Goal: Task Accomplishment & Management: Manage account settings

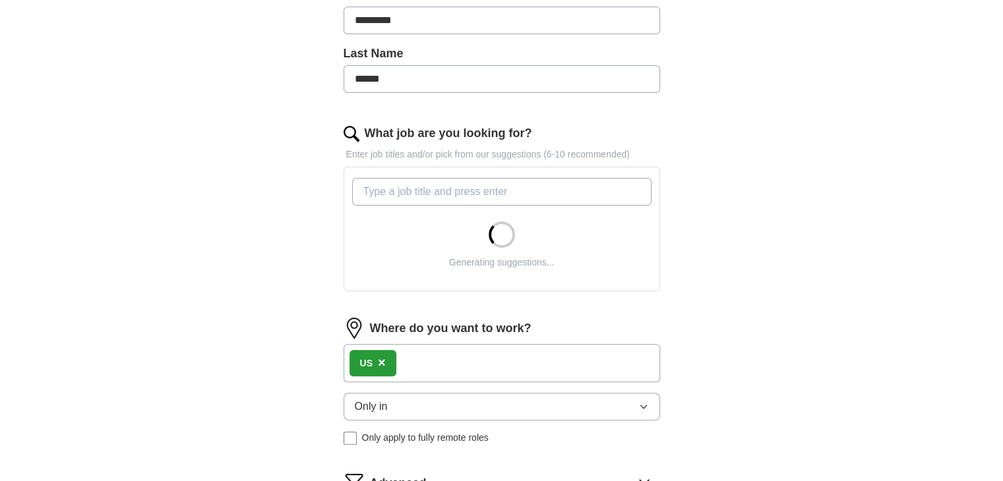
scroll to position [316, 0]
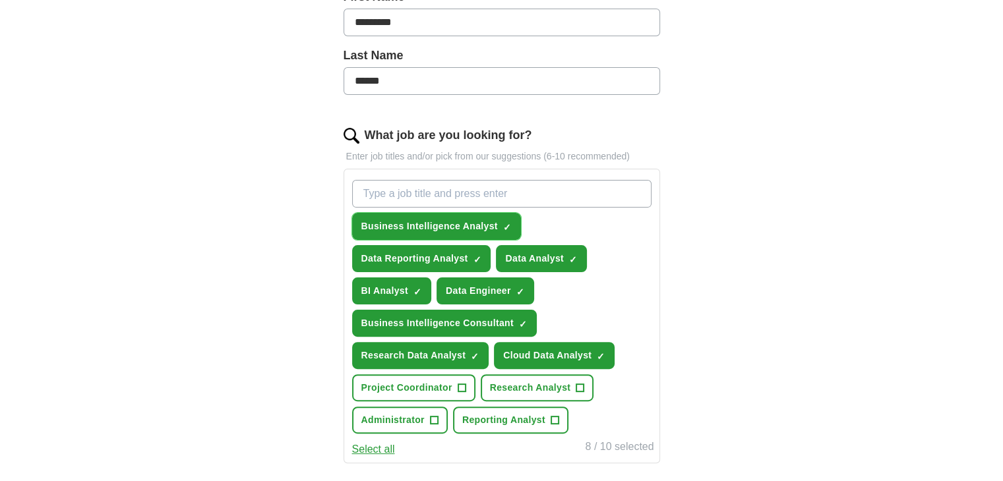
click at [0, 0] on span "×" at bounding box center [0, 0] width 0 height 0
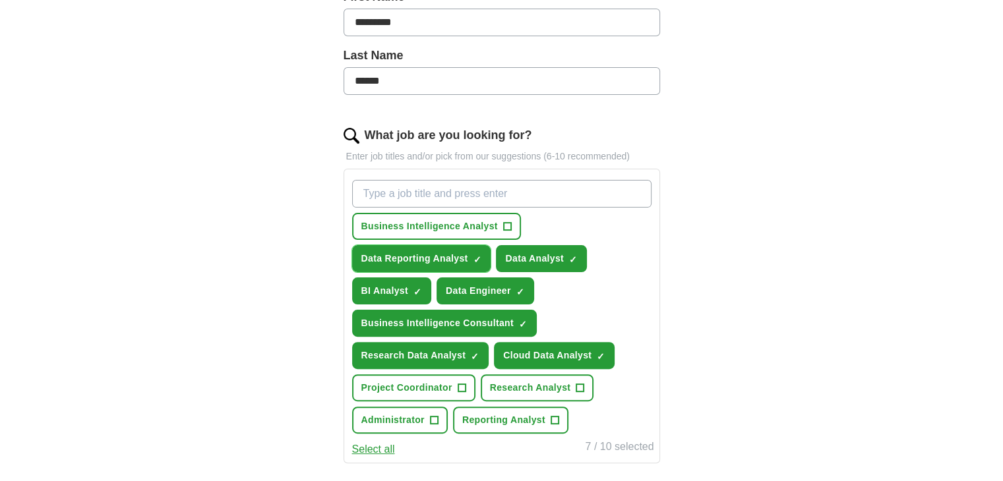
click at [0, 0] on span "×" at bounding box center [0, 0] width 0 height 0
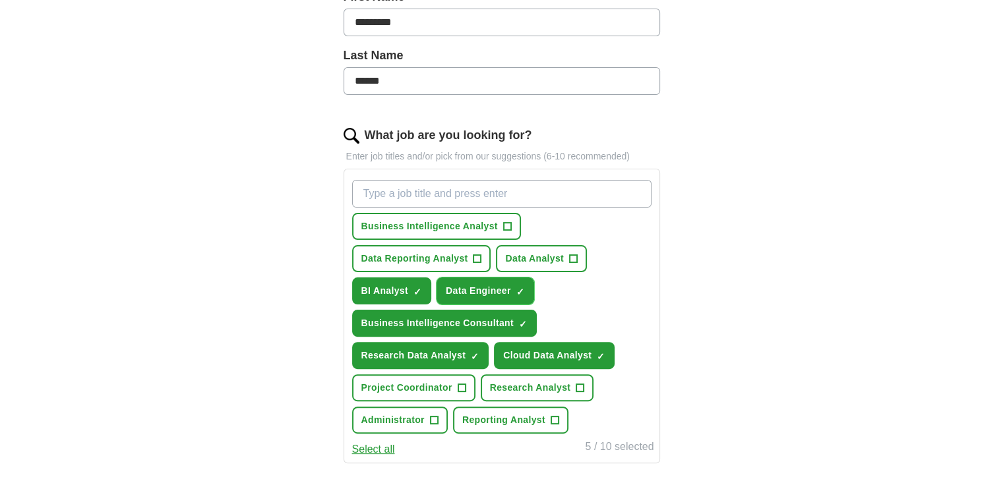
click at [0, 0] on span "×" at bounding box center [0, 0] width 0 height 0
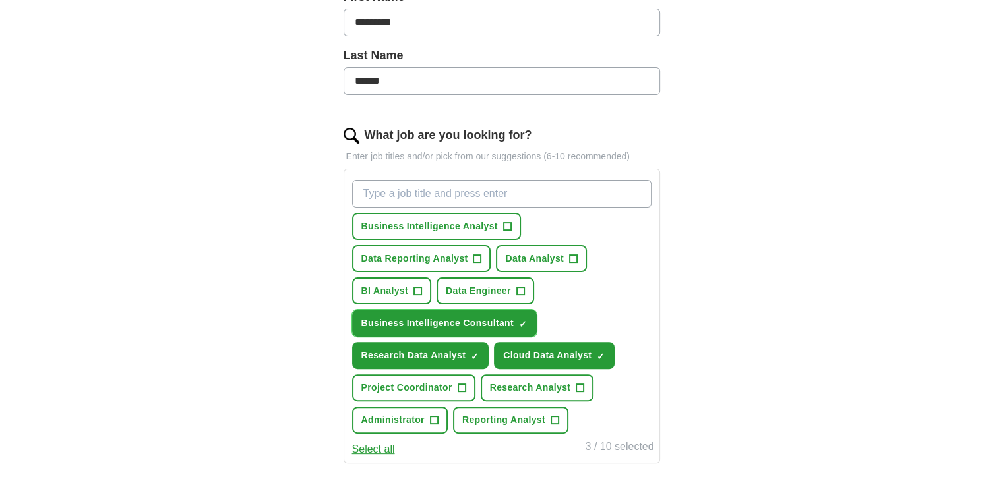
click at [0, 0] on span "×" at bounding box center [0, 0] width 0 height 0
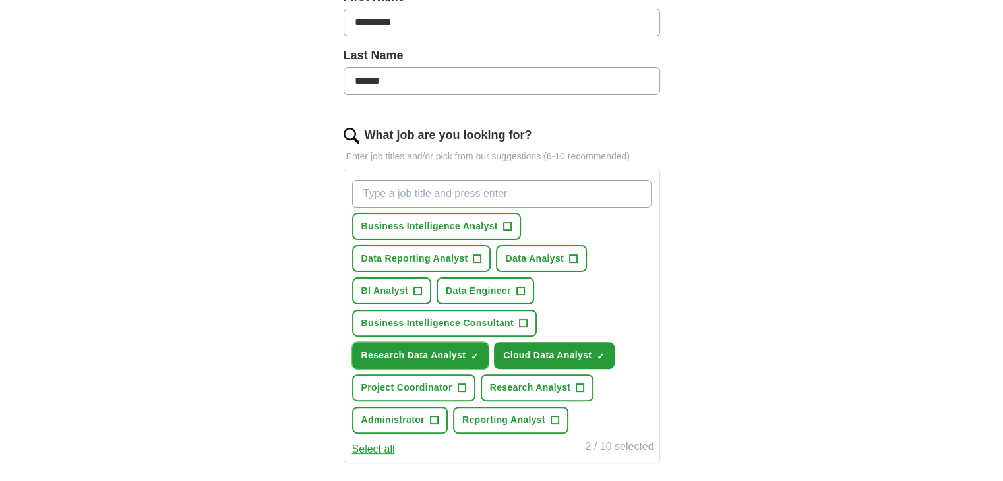
click at [464, 351] on span "Research Data Analyst" at bounding box center [413, 356] width 105 height 14
click at [604, 346] on button "Cloud Data Analyst ✓ ×" at bounding box center [554, 355] width 121 height 27
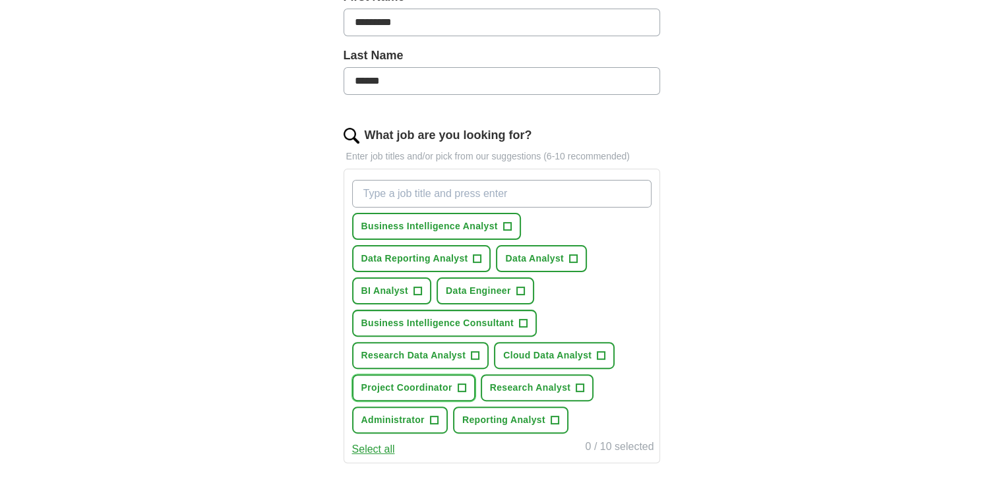
click at [438, 381] on span "Project Coordinator" at bounding box center [406, 388] width 91 height 14
click at [487, 417] on span "Reporting Analyst" at bounding box center [503, 420] width 83 height 14
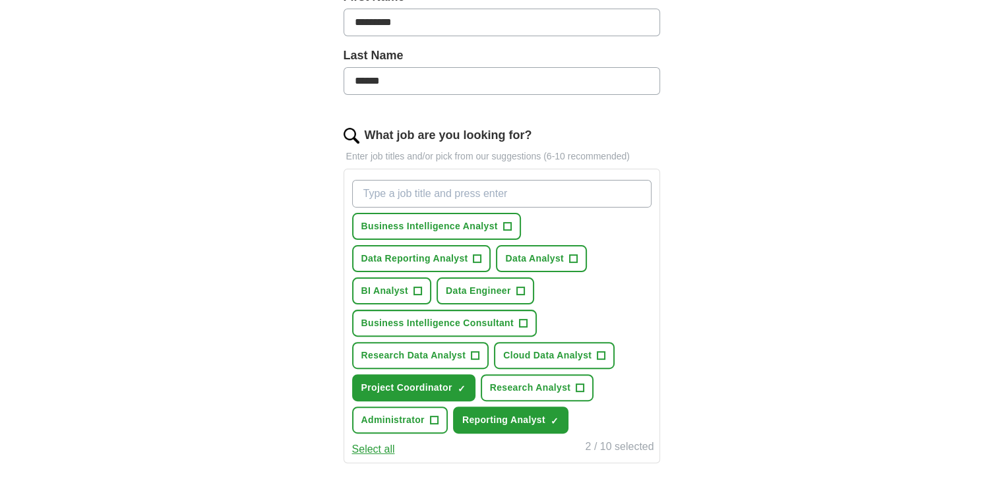
click at [477, 205] on input "What job are you looking for?" at bounding box center [501, 194] width 299 height 28
type input "project"
click at [0, 0] on span "×" at bounding box center [0, 0] width 0 height 0
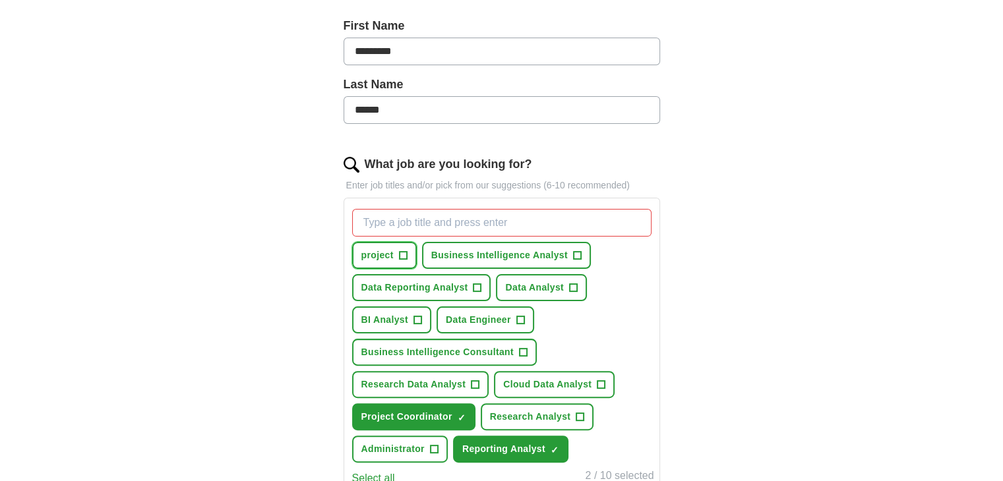
scroll to position [285, 0]
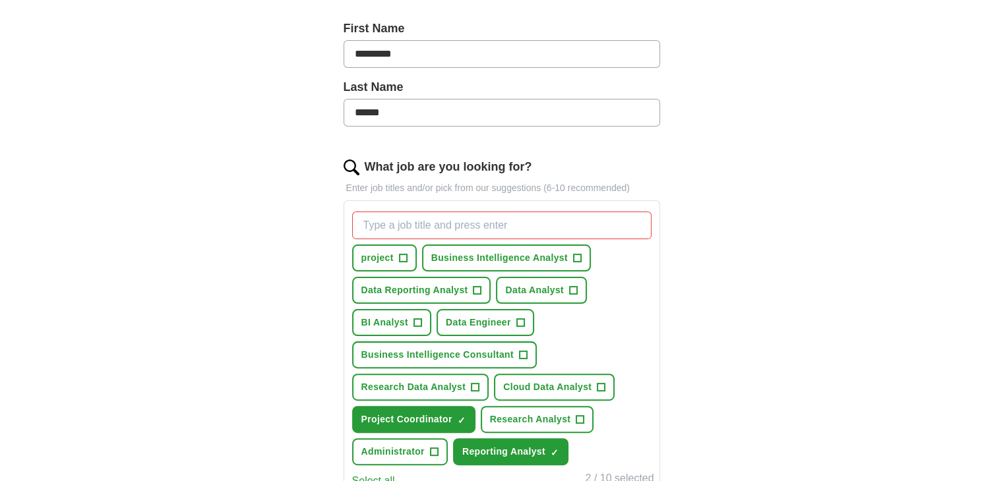
drag, startPoint x: 475, startPoint y: 209, endPoint x: 467, endPoint y: 222, distance: 15.7
click at [467, 222] on div "project + Business Intelligence Analyst + Data Reporting Analyst + Data Analyst…" at bounding box center [501, 338] width 305 height 264
click at [467, 222] on input "What job are you looking for?" at bounding box center [501, 226] width 299 height 28
type input "Project Analyst"
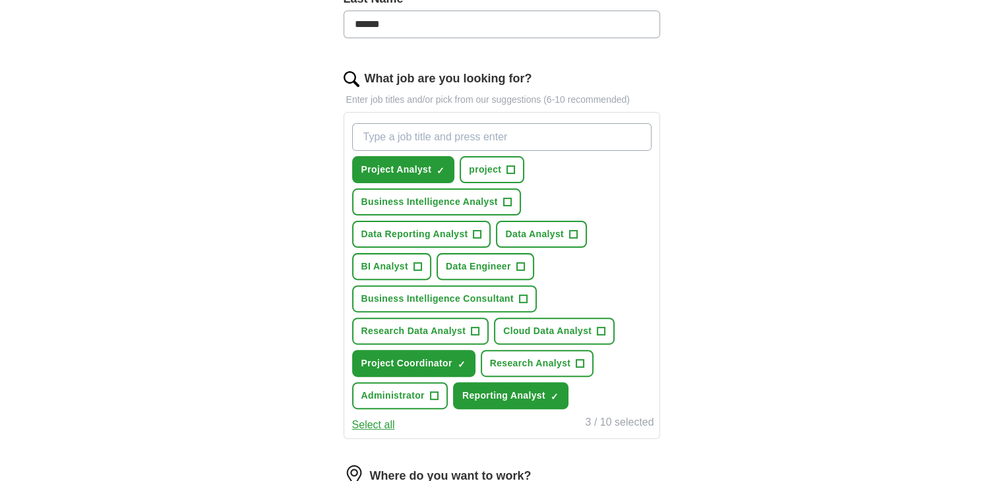
scroll to position [374, 0]
click at [514, 142] on input "What job are you looking for?" at bounding box center [501, 137] width 299 height 28
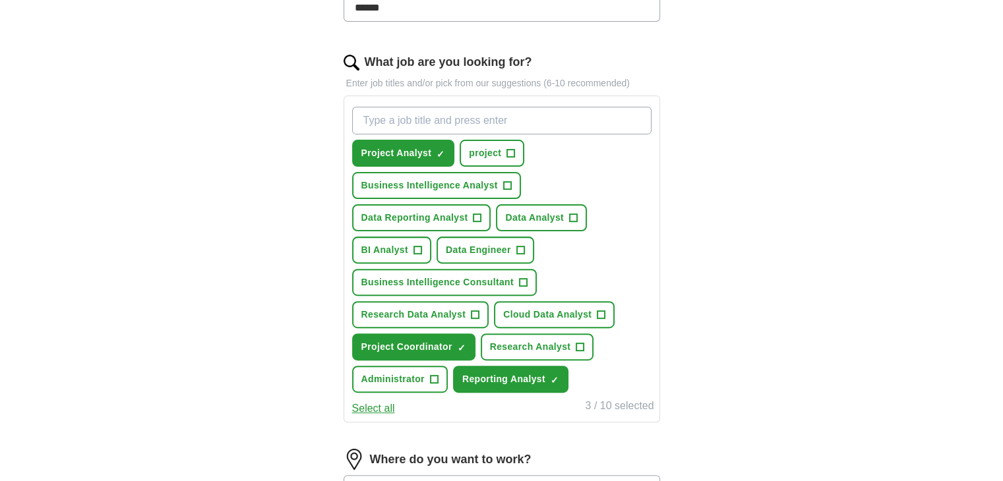
click at [380, 401] on button "Select all" at bounding box center [373, 409] width 43 height 16
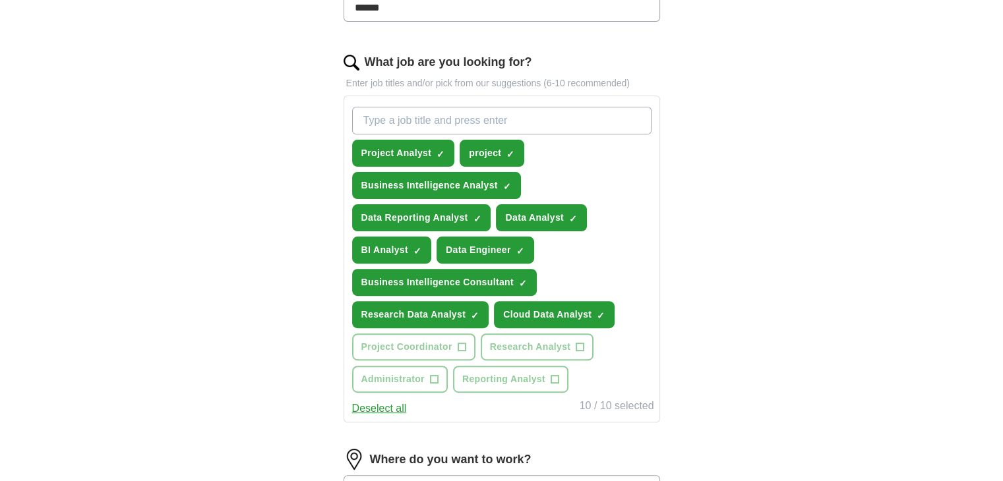
click at [380, 401] on button "Deselect all" at bounding box center [379, 409] width 55 height 16
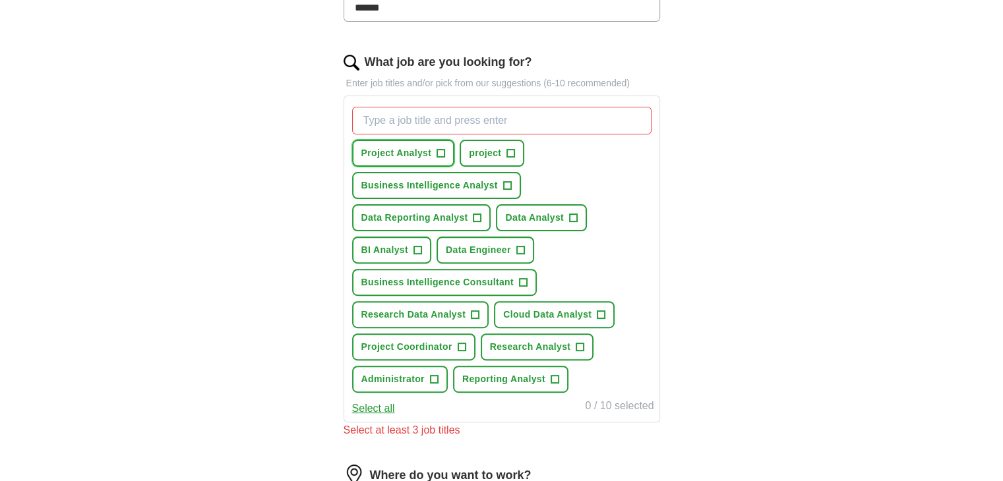
click at [406, 146] on span "Project Analyst" at bounding box center [396, 153] width 71 height 14
click at [400, 343] on span "Project Coordinator" at bounding box center [406, 347] width 91 height 14
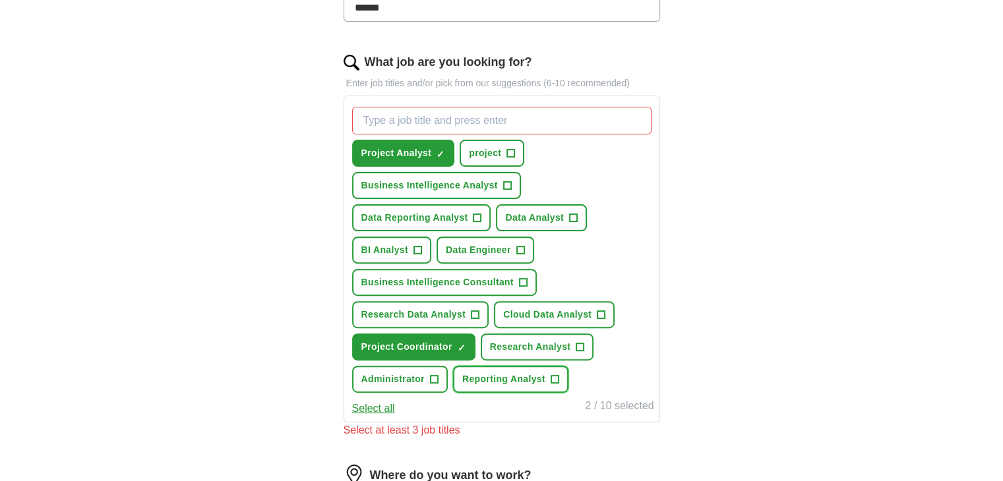
click at [493, 378] on span "Reporting Analyst" at bounding box center [503, 379] width 83 height 14
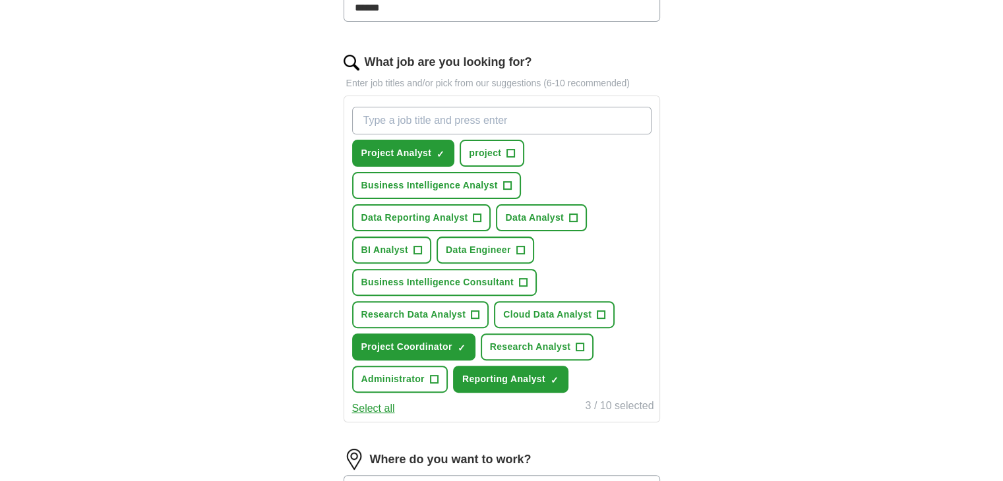
click at [440, 123] on input "What job are you looking for?" at bounding box center [501, 121] width 299 height 28
type input "Project Coordinator"
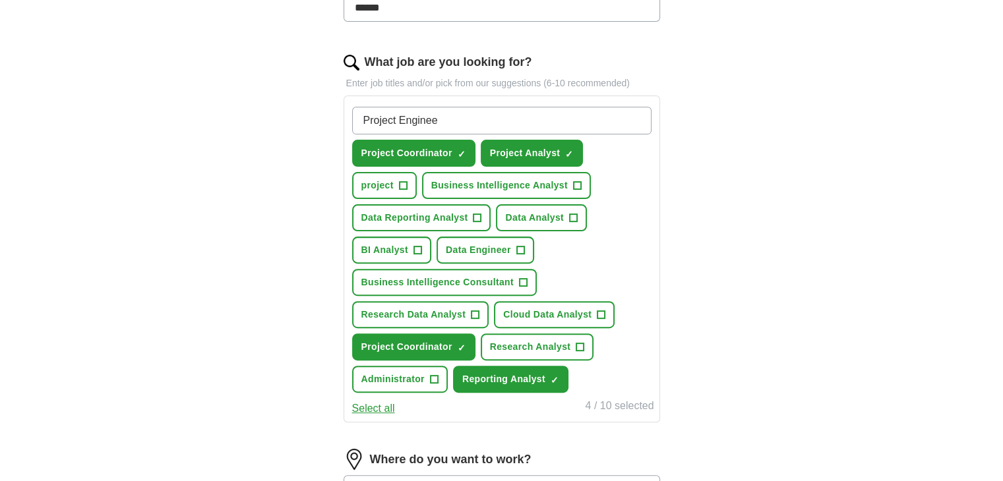
type input "Project Engineer"
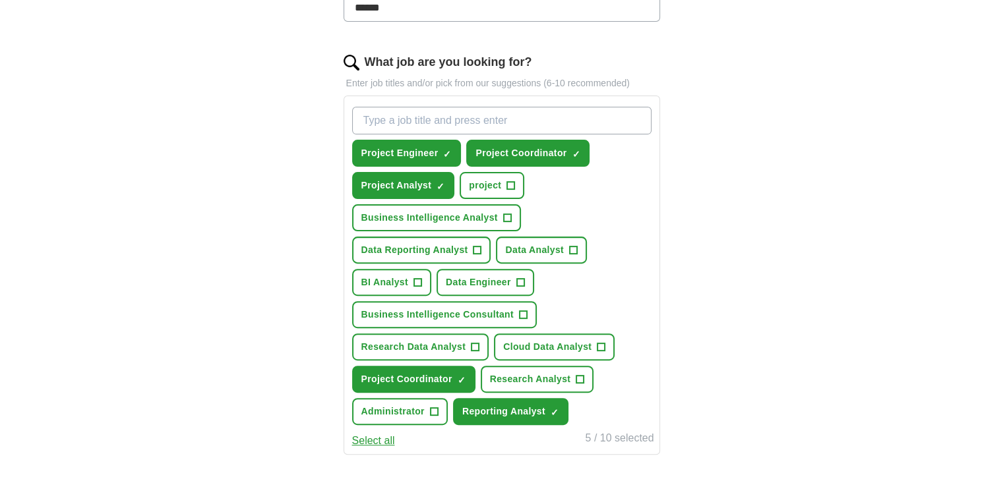
click at [455, 130] on input "What job are you looking for?" at bounding box center [501, 121] width 299 height 28
type input "Assistant Project Manager"
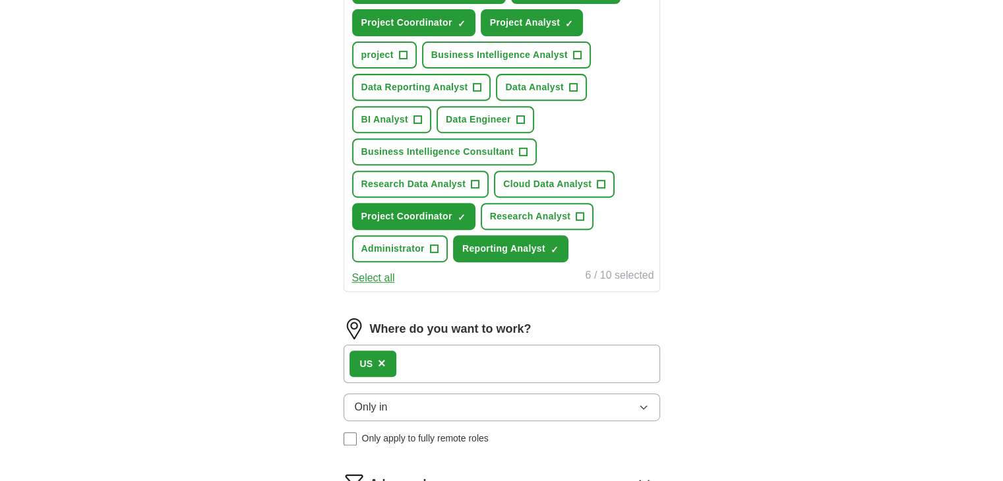
scroll to position [812, 0]
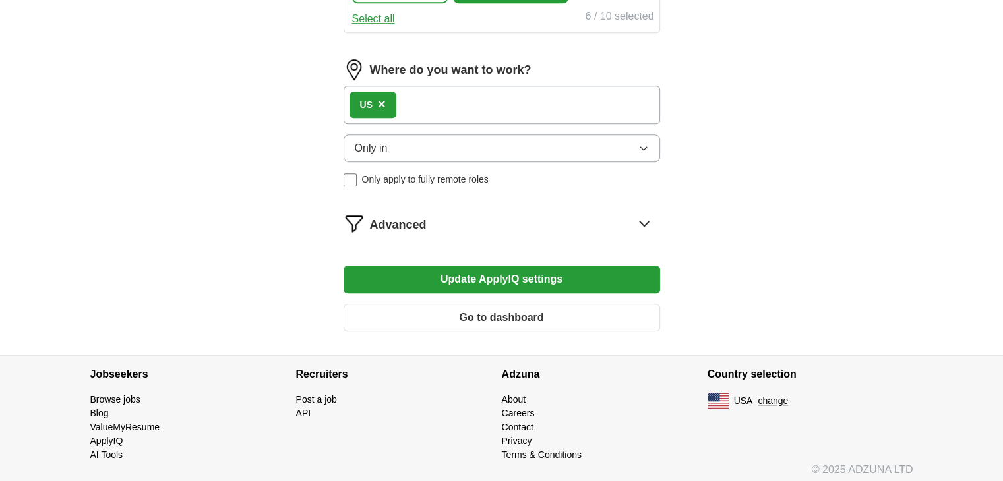
click at [527, 281] on button "Update ApplyIQ settings" at bounding box center [501, 280] width 316 height 28
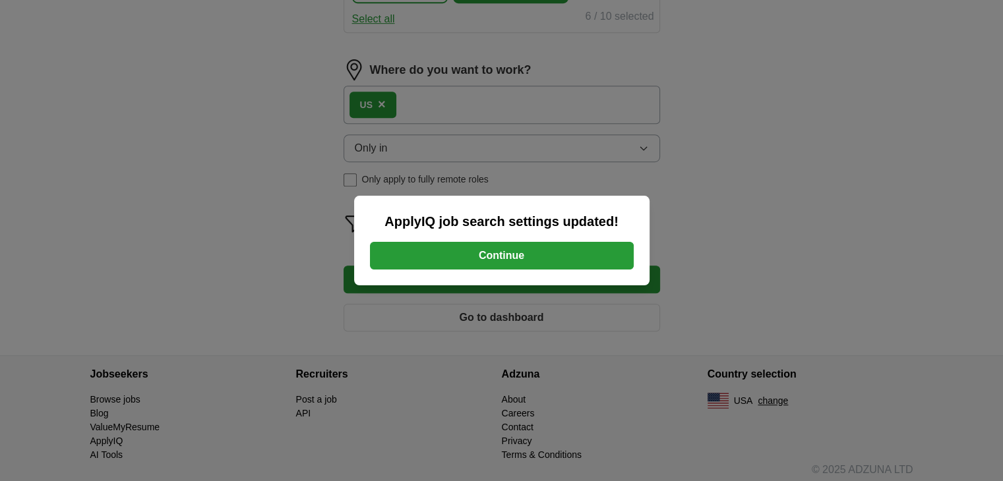
click at [516, 250] on button "Continue" at bounding box center [502, 256] width 264 height 28
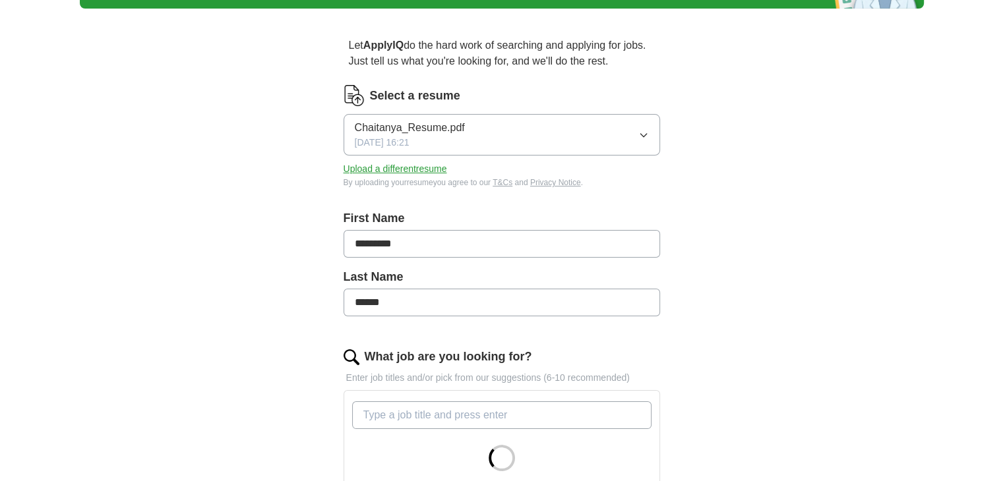
scroll to position [98, 0]
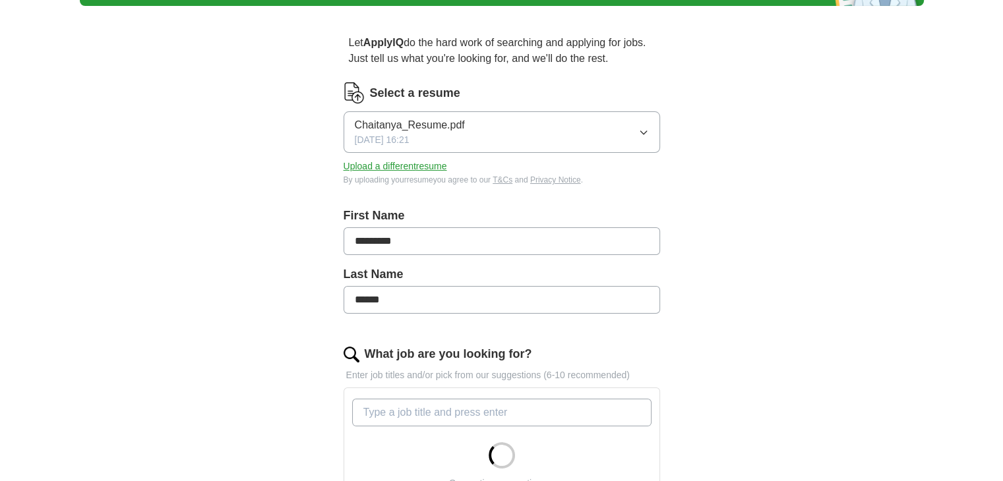
click at [646, 131] on icon "button" at bounding box center [643, 132] width 11 height 11
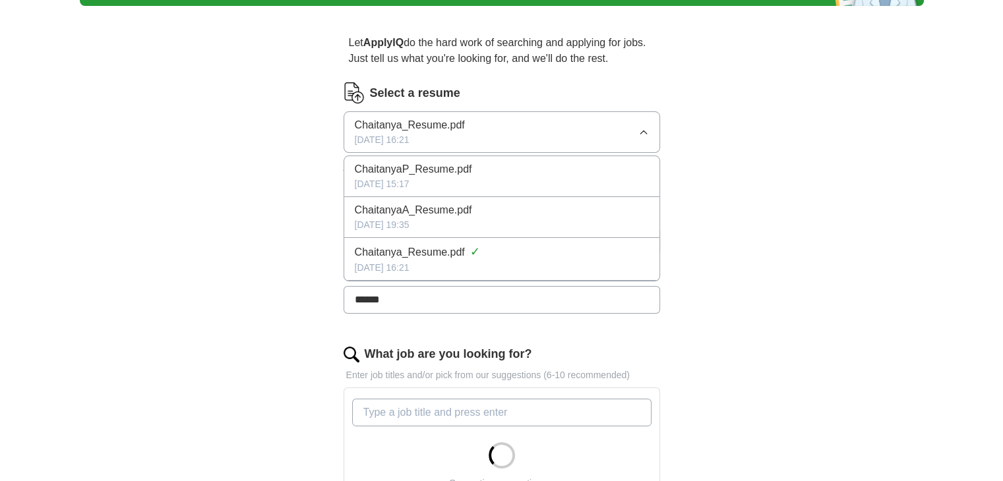
click at [585, 162] on div "ChaitanyaP_Resume.pdf" at bounding box center [502, 170] width 294 height 16
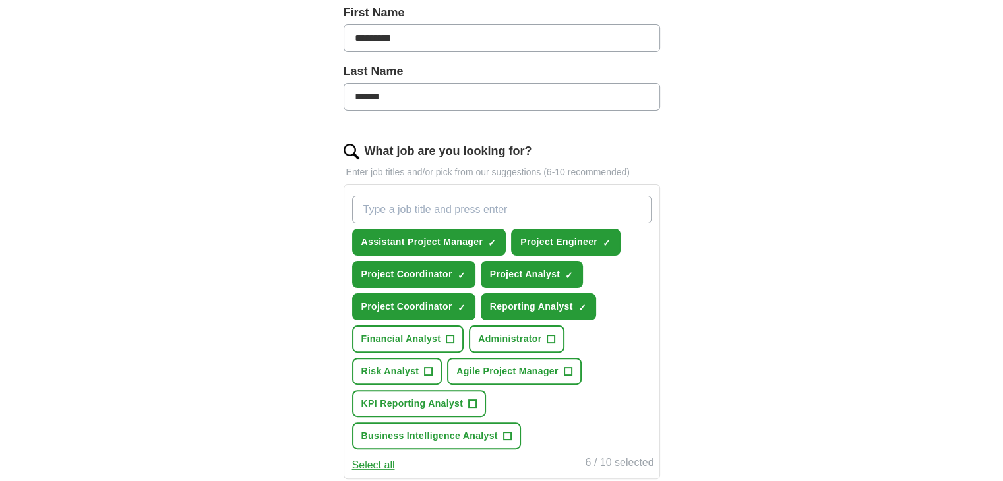
scroll to position [301, 0]
click at [487, 212] on input "What job are you looking for?" at bounding box center [501, 210] width 299 height 28
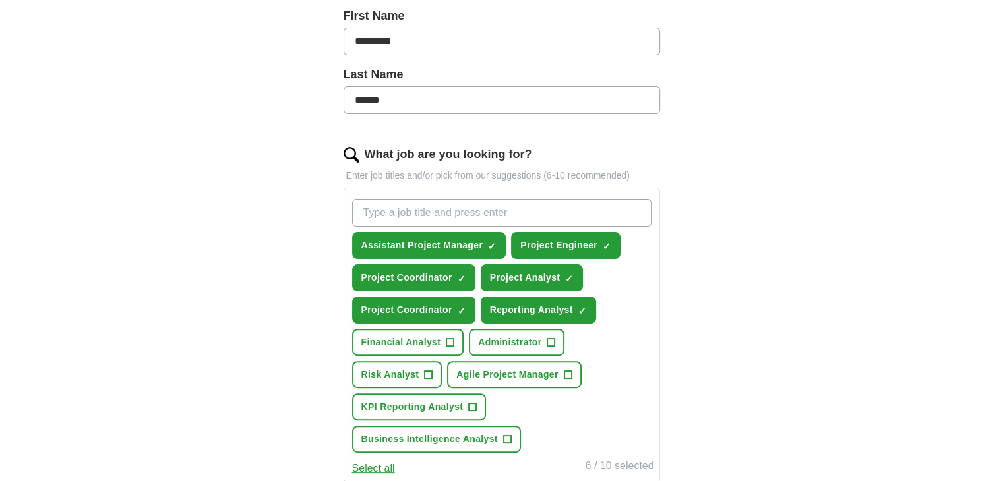
scroll to position [0, 0]
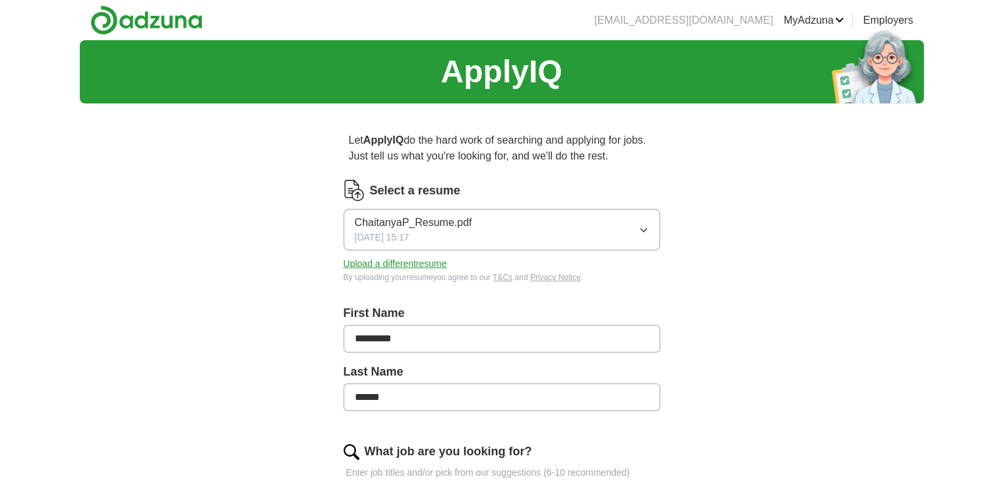
click at [637, 228] on button "ChaitanyaP_Resume.pdf [DATE] 15:17" at bounding box center [501, 230] width 316 height 42
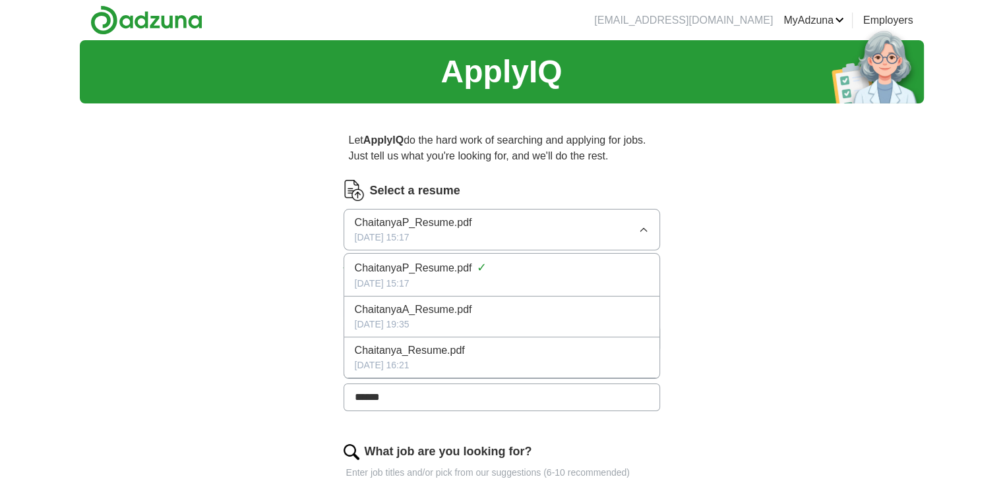
click at [535, 301] on li "ChaitanyaA_Resume.pdf [DATE] 19:35" at bounding box center [501, 317] width 315 height 41
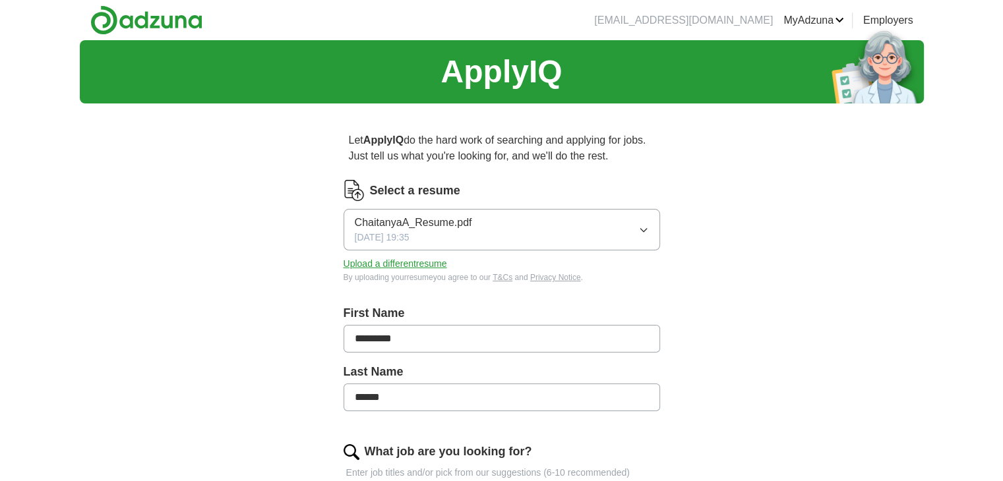
click at [637, 233] on button "ChaitanyaA_Resume.pdf [DATE] 19:35" at bounding box center [501, 230] width 316 height 42
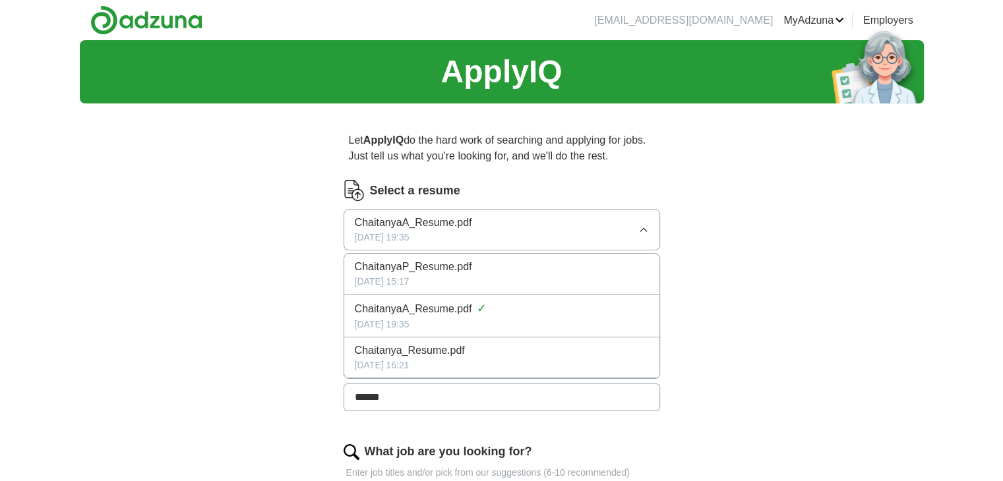
click at [572, 262] on div "ChaitanyaP_Resume.pdf" at bounding box center [502, 267] width 294 height 16
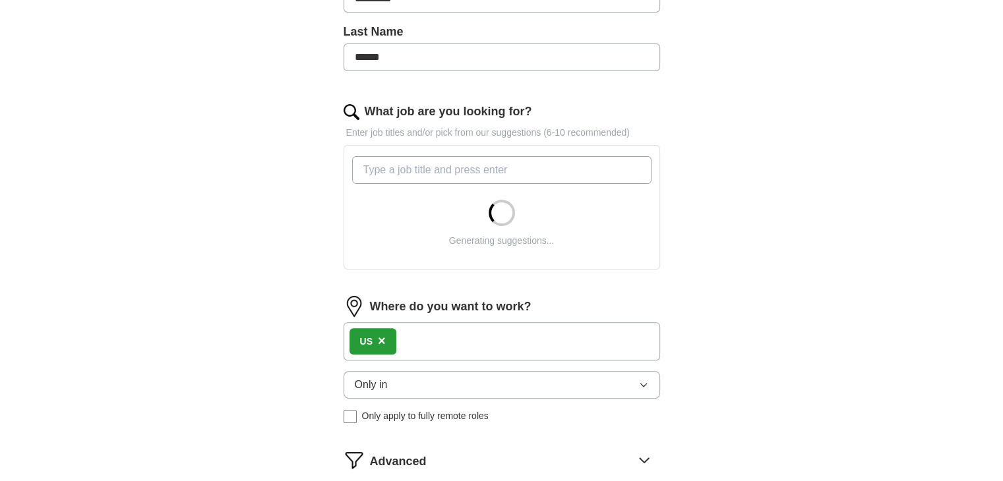
scroll to position [340, 0]
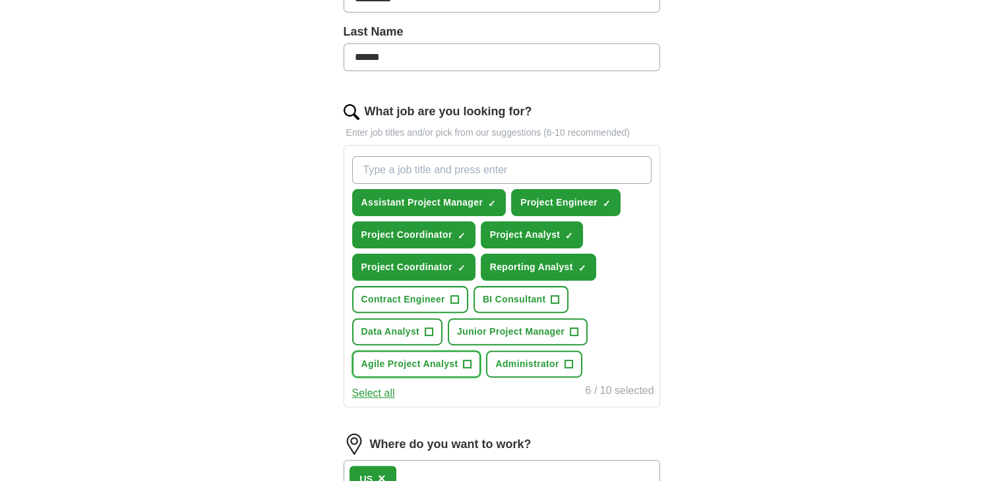
click at [399, 362] on span "Agile Project Analyst" at bounding box center [409, 364] width 97 height 14
click at [486, 318] on button "Junior Project Manager +" at bounding box center [518, 331] width 140 height 27
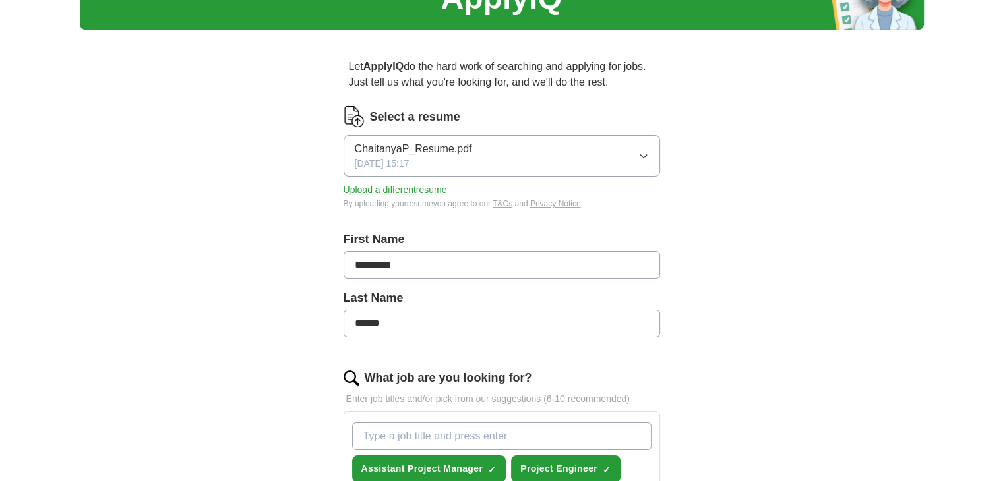
scroll to position [0, 0]
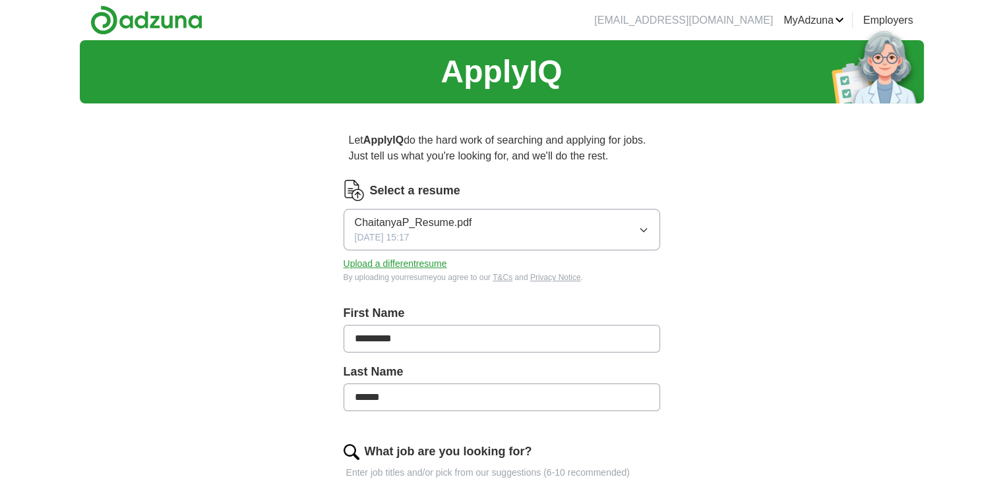
click at [529, 224] on button "ChaitanyaP_Resume.pdf [DATE] 15:17" at bounding box center [501, 230] width 316 height 42
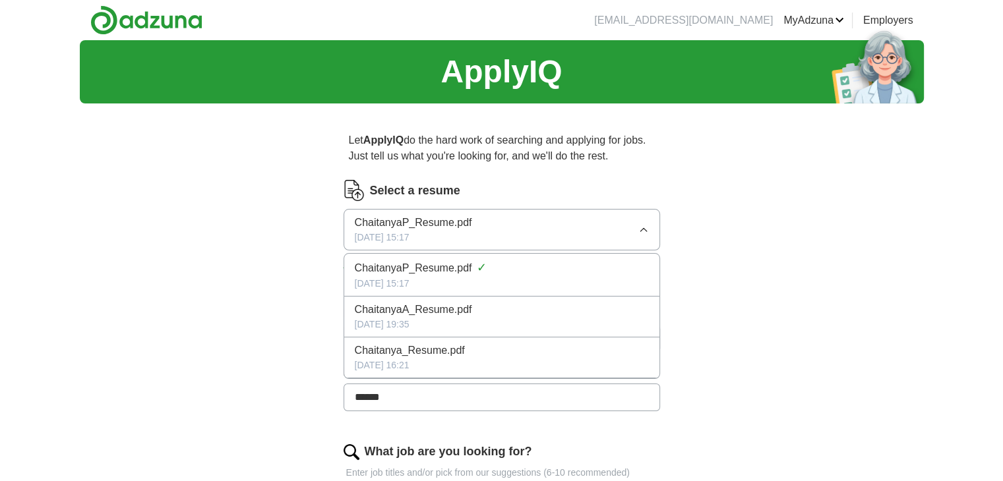
click at [512, 269] on div "ChaitanyaP_Resume.pdf ✓" at bounding box center [502, 268] width 294 height 18
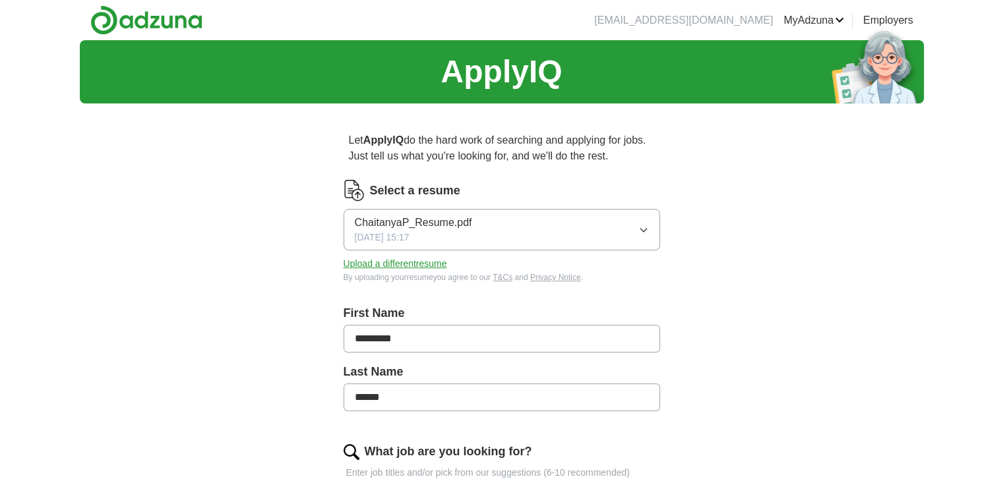
drag, startPoint x: 483, startPoint y: 224, endPoint x: 517, endPoint y: 244, distance: 39.0
click at [517, 244] on button "ChaitanyaP_Resume.pdf [DATE] 15:17" at bounding box center [501, 230] width 316 height 42
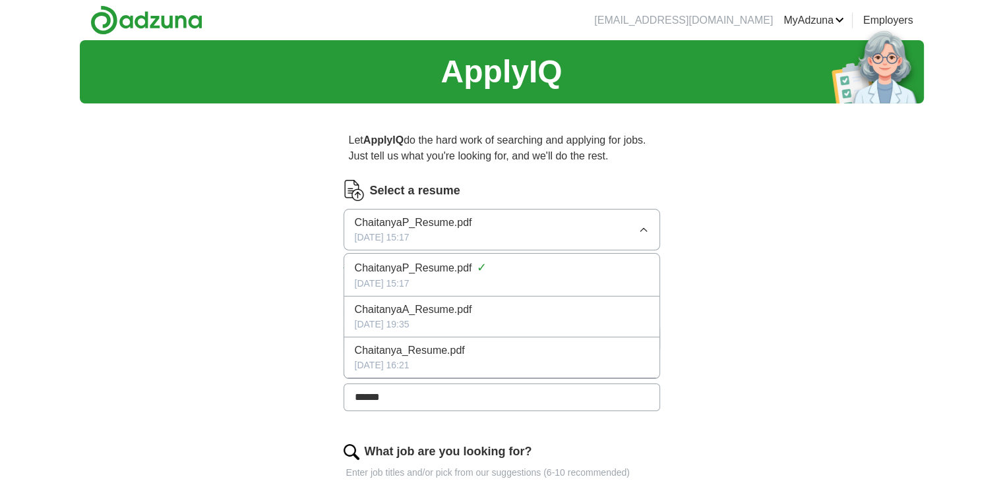
click at [517, 244] on button "ChaitanyaP_Resume.pdf [DATE] 15:17" at bounding box center [501, 230] width 316 height 42
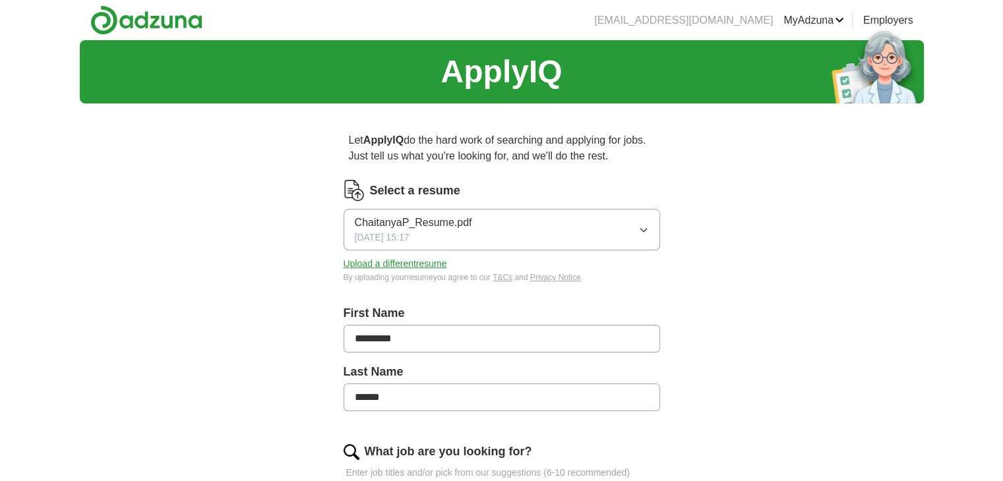
click at [517, 244] on button "ChaitanyaP_Resume.pdf [DATE] 15:17" at bounding box center [501, 230] width 316 height 42
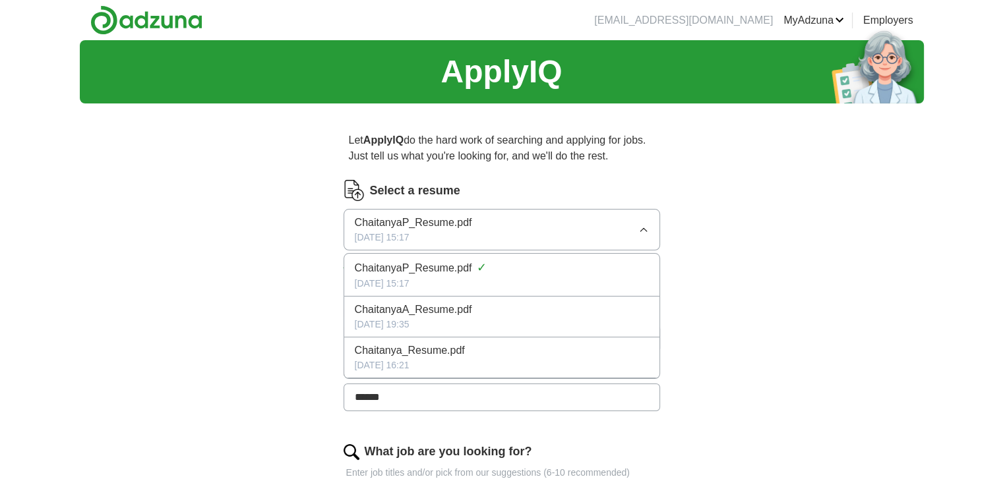
click at [502, 302] on div "ChaitanyaA_Resume.pdf" at bounding box center [502, 310] width 294 height 16
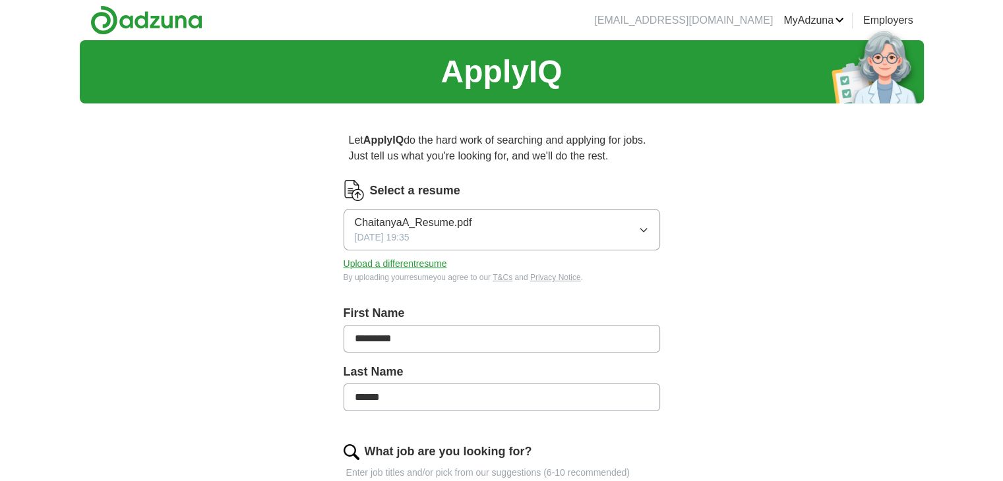
click at [522, 232] on button "ChaitanyaA_Resume.pdf [DATE] 19:35" at bounding box center [501, 230] width 316 height 42
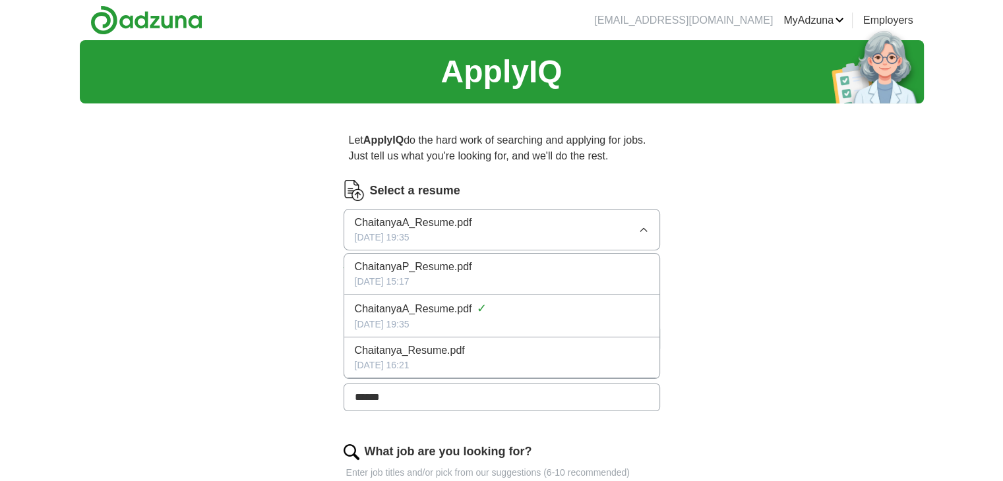
click at [505, 278] on div "[DATE] 15:17" at bounding box center [502, 282] width 294 height 14
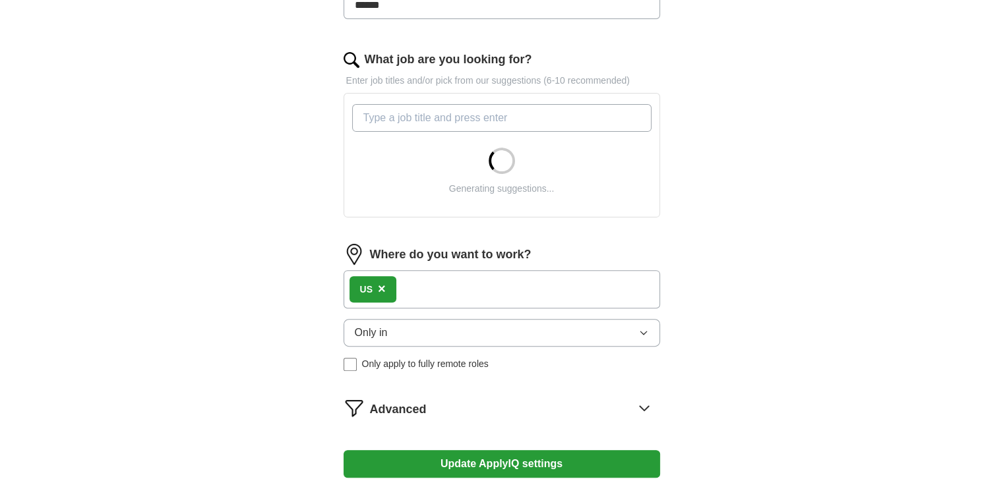
scroll to position [401, 0]
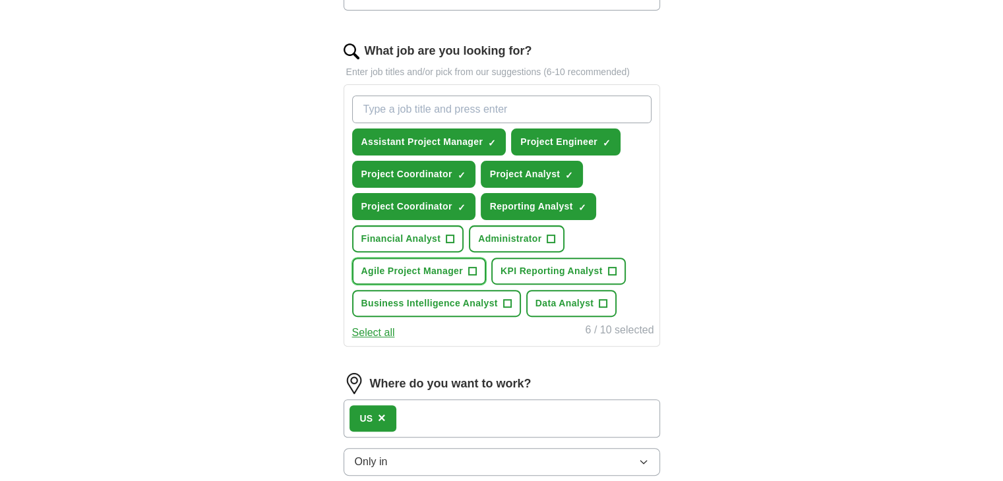
click at [440, 274] on span "Agile Project Manager" at bounding box center [412, 271] width 102 height 14
click at [473, 339] on div "Assistant Project Manager ✓ × Project Engineer ✓ × Project Coordinator ✓ × Proj…" at bounding box center [501, 215] width 316 height 262
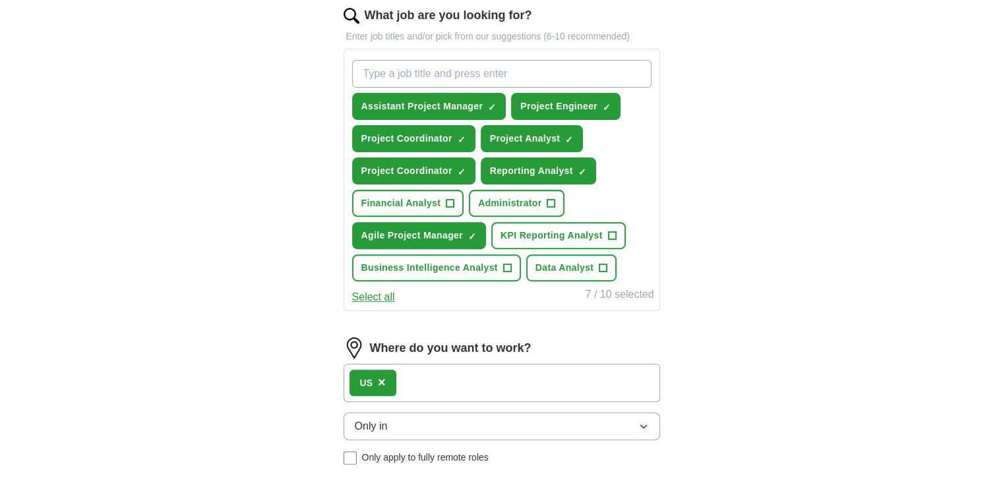
scroll to position [435, 0]
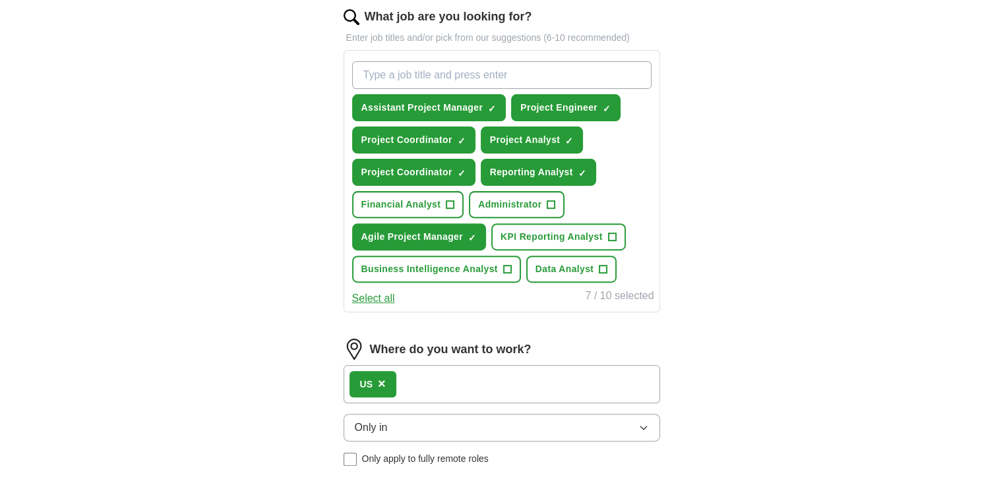
click at [482, 82] on input "What job are you looking for?" at bounding box center [501, 75] width 299 height 28
type input "Junior Project Manager"
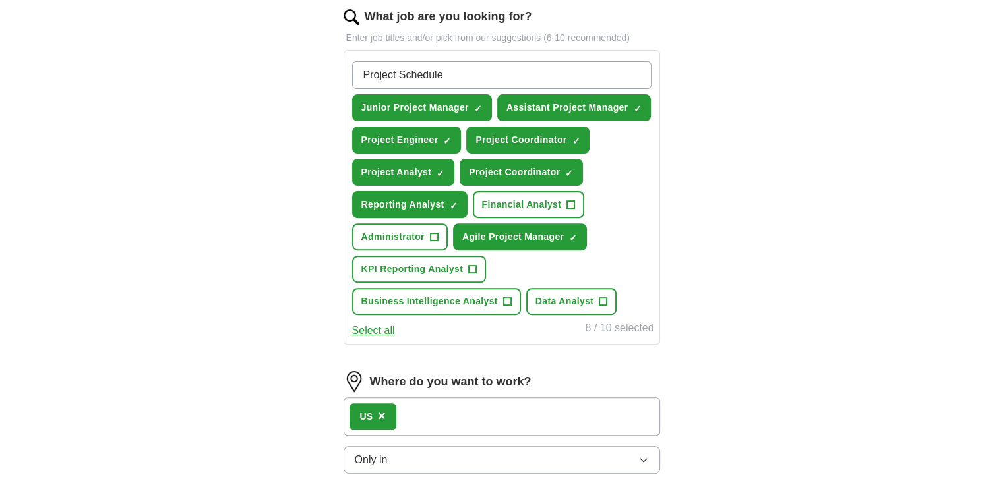
type input "Project Scheduler"
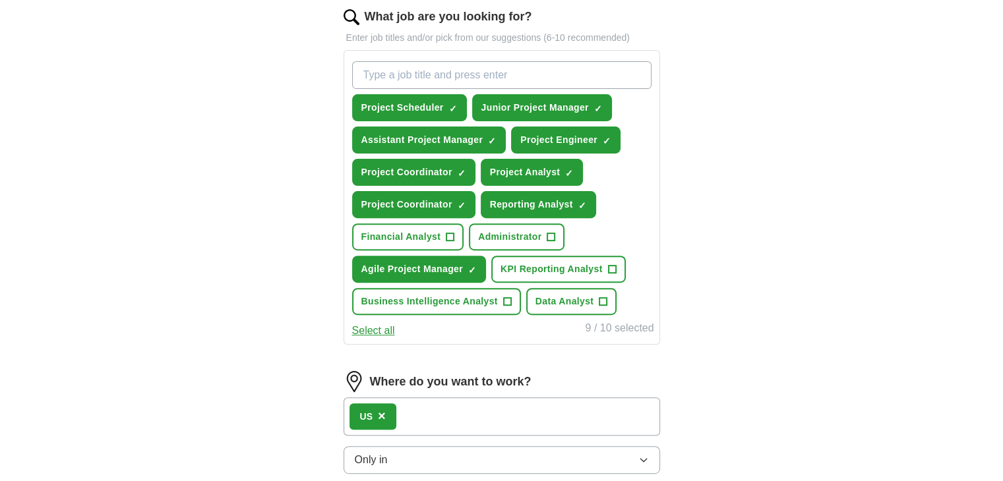
scroll to position [748, 0]
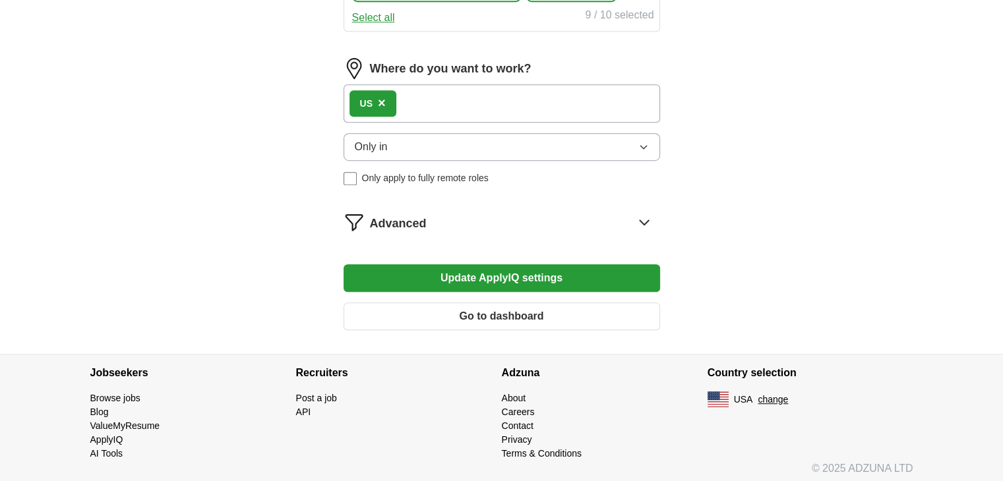
click at [498, 275] on button "Update ApplyIQ settings" at bounding box center [501, 278] width 316 height 28
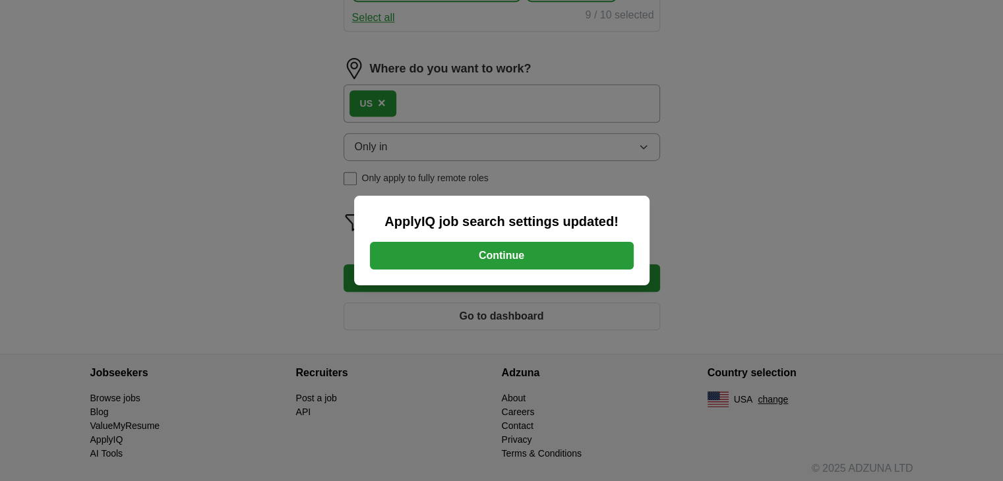
click at [500, 252] on button "Continue" at bounding box center [502, 256] width 264 height 28
